Goal: Task Accomplishment & Management: Use online tool/utility

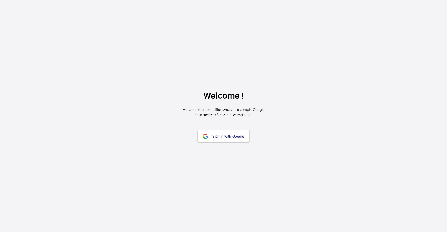
click at [236, 129] on wm-front-google-login "Welcome ! Merci de vous identifier avec votre compte Google pour accéder à l’ad…" at bounding box center [223, 116] width 447 height 232
click at [216, 135] on span "Sign in with Google" at bounding box center [229, 136] width 32 height 4
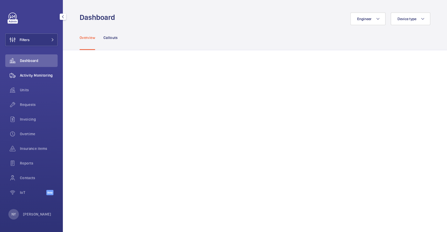
click at [29, 72] on div "Activity Monitoring" at bounding box center [31, 75] width 52 height 13
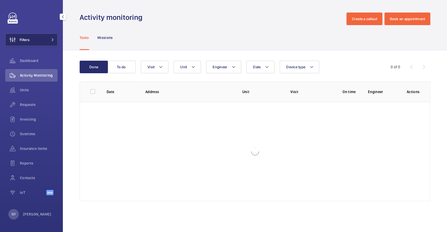
click at [33, 41] on button "Filters" at bounding box center [31, 40] width 52 height 13
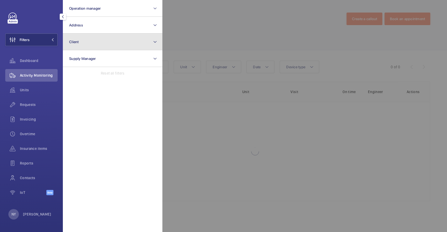
click at [107, 37] on button "Client" at bounding box center [113, 42] width 100 height 17
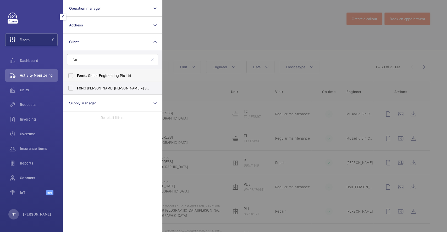
type input "fon"
click at [94, 77] on span "Fon da Global Engineering Pte Ltd" at bounding box center [113, 75] width 72 height 5
click at [76, 77] on input "Fon da Global Engineering Pte Ltd" at bounding box center [71, 76] width 10 height 10
checkbox input "true"
click at [226, 52] on div at bounding box center [386, 116] width 447 height 232
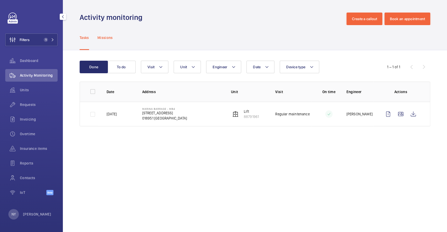
click at [106, 39] on p "Missions" at bounding box center [105, 37] width 15 height 5
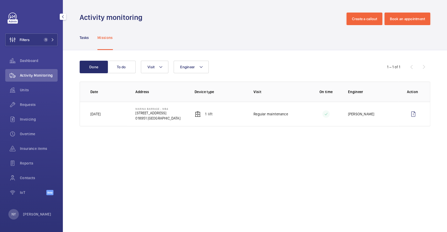
drag, startPoint x: 136, startPoint y: 111, endPoint x: 163, endPoint y: 113, distance: 27.3
click at [163, 113] on p "[STREET_ADDRESS]" at bounding box center [158, 113] width 45 height 5
copy p "[STREET_ADDRESS]"
click at [128, 123] on td "Marina Barrage - MB4 [STREET_ADDRESS]" at bounding box center [156, 114] width 59 height 25
drag, startPoint x: 136, startPoint y: 113, endPoint x: 178, endPoint y: 113, distance: 41.4
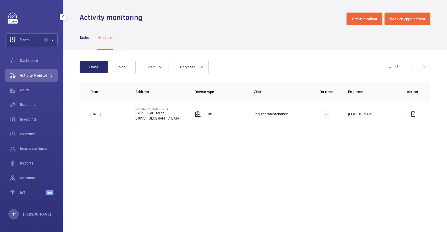
click at [178, 113] on td "Marina Barrage - MB4 [STREET_ADDRESS]" at bounding box center [156, 114] width 59 height 25
copy p "[STREET_ADDRESS]"
drag, startPoint x: 136, startPoint y: 108, endPoint x: 171, endPoint y: 108, distance: 35.1
click at [171, 108] on td "Marina Barrage - MB4 [STREET_ADDRESS]" at bounding box center [156, 114] width 59 height 25
copy p "Marina Barrage - MB4"
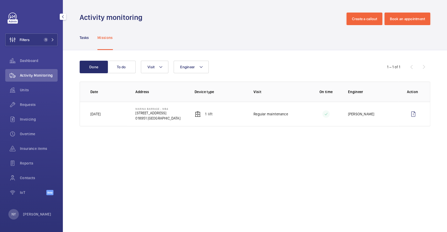
drag, startPoint x: 136, startPoint y: 114, endPoint x: 175, endPoint y: 113, distance: 39.1
click at [175, 113] on td "Marina Barrage - MB4 [STREET_ADDRESS]" at bounding box center [156, 114] width 59 height 25
copy p "[STREET_ADDRESS]"
drag, startPoint x: 136, startPoint y: 109, endPoint x: 174, endPoint y: 106, distance: 38.9
click at [174, 106] on td "Marina Barrage - MB4 [STREET_ADDRESS]" at bounding box center [156, 114] width 59 height 25
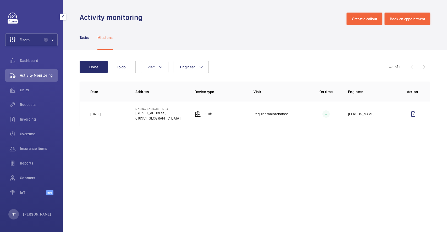
copy p "Marina Barrage - MB4"
drag, startPoint x: 135, startPoint y: 118, endPoint x: 147, endPoint y: 118, distance: 11.5
click at [147, 118] on p "018951 [GEOGRAPHIC_DATA]" at bounding box center [158, 118] width 45 height 5
copy p "018951"
click at [38, 216] on wm-front-avatar "NY [PERSON_NAME]" at bounding box center [31, 214] width 46 height 10
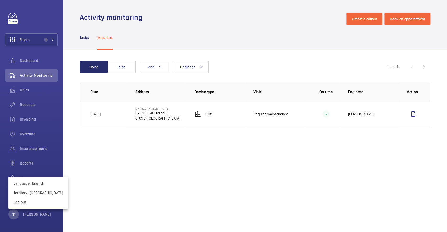
click at [412, 117] on div at bounding box center [223, 116] width 447 height 232
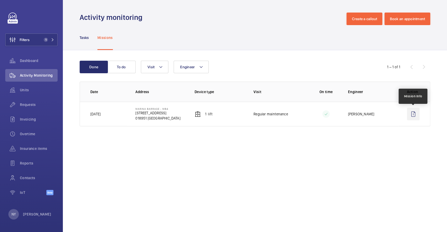
click at [413, 115] on wm-front-icon-button at bounding box center [413, 114] width 13 height 13
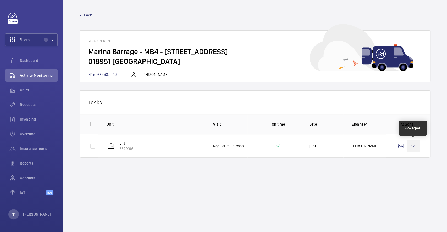
click at [414, 143] on wm-front-icon-button at bounding box center [413, 146] width 13 height 13
click at [21, 213] on div "NY [PERSON_NAME]" at bounding box center [29, 214] width 43 height 10
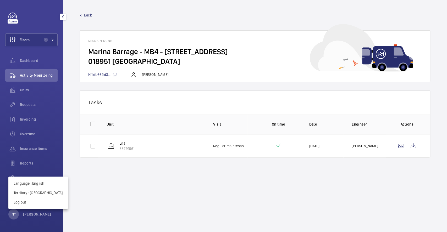
click at [24, 208] on div "Language : English Territory : Singapour Log out" at bounding box center [37, 193] width 59 height 33
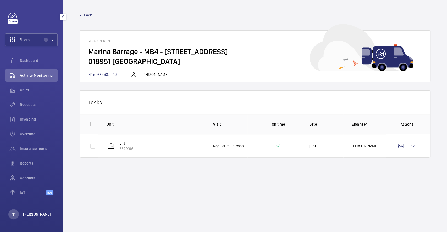
click at [23, 213] on p "[PERSON_NAME]" at bounding box center [37, 214] width 28 height 5
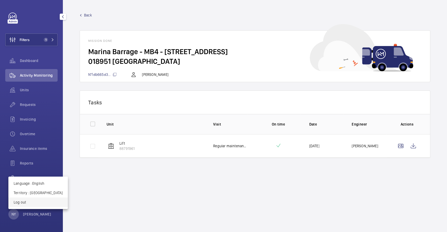
click at [25, 203] on p "Log out" at bounding box center [38, 202] width 49 height 5
